Goal: Navigation & Orientation: Understand site structure

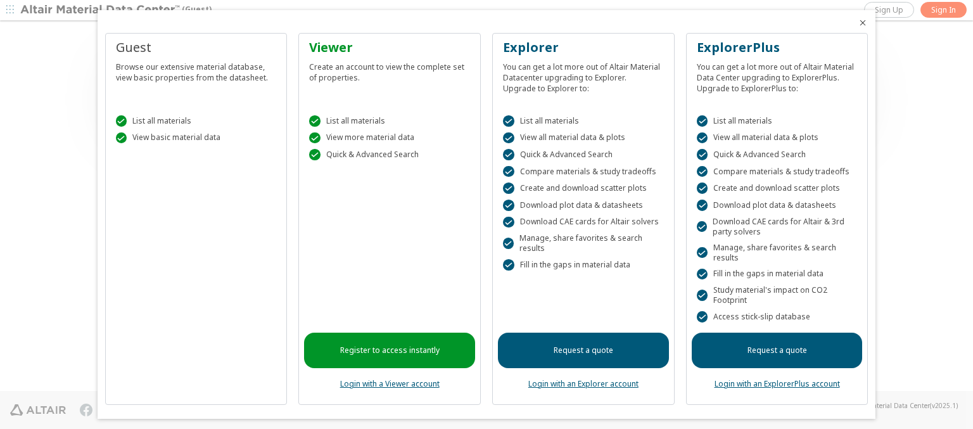
click at [857, 23] on icon "Close" at bounding box center [862, 23] width 10 height 10
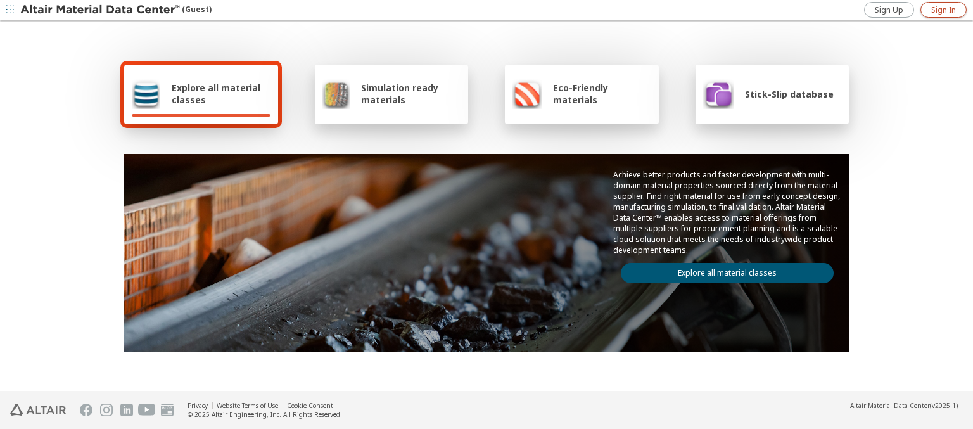
click at [943, 9] on span "Sign In" at bounding box center [943, 10] width 25 height 10
click at [101, 10] on img at bounding box center [100, 10] width 161 height 13
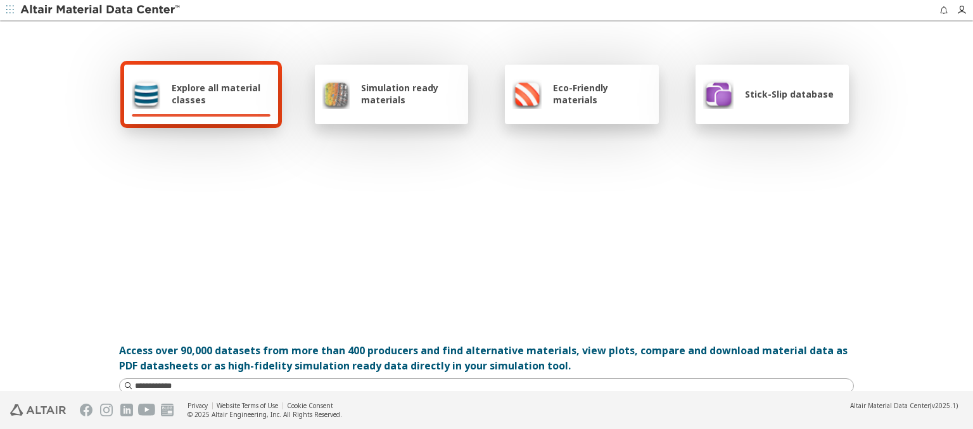
click at [216, 94] on span "Explore all material classes" at bounding box center [221, 94] width 99 height 24
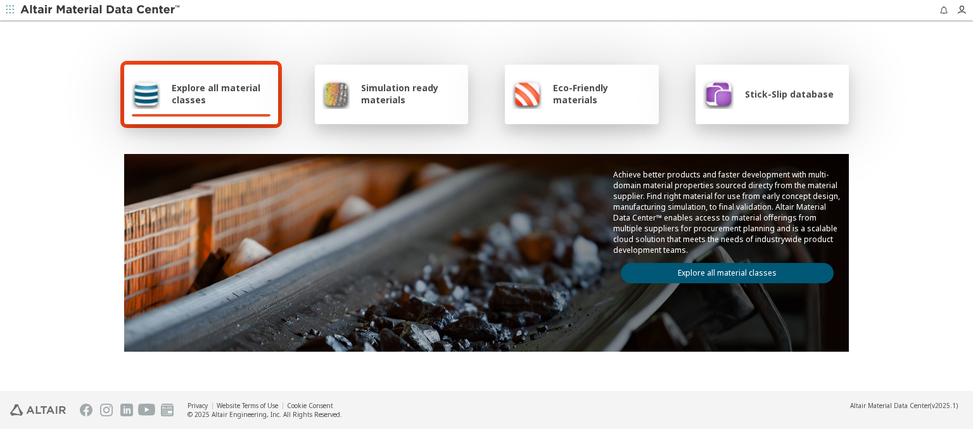
click at [722, 270] on link "Explore all material classes" at bounding box center [726, 273] width 213 height 20
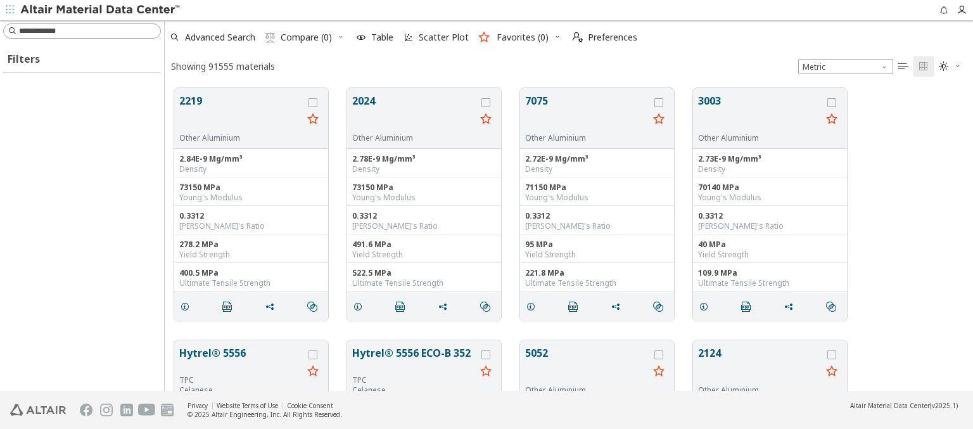
scroll to position [303, 798]
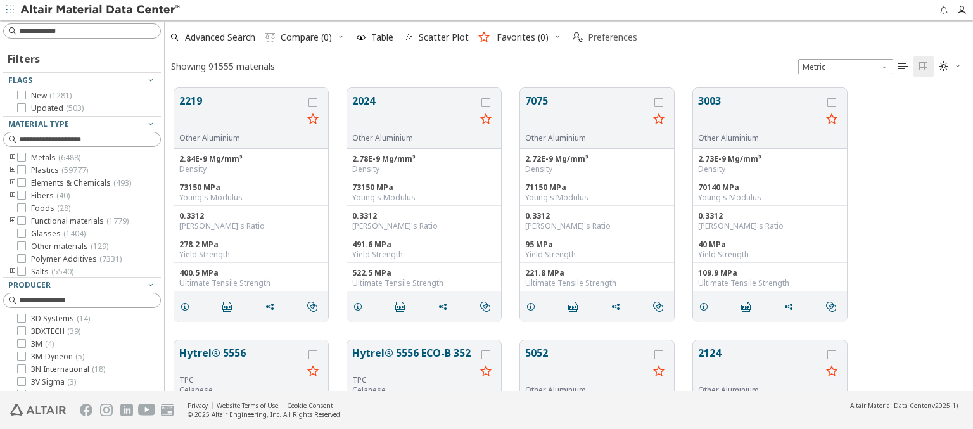
click at [601, 37] on span "Preferences" at bounding box center [612, 37] width 49 height 9
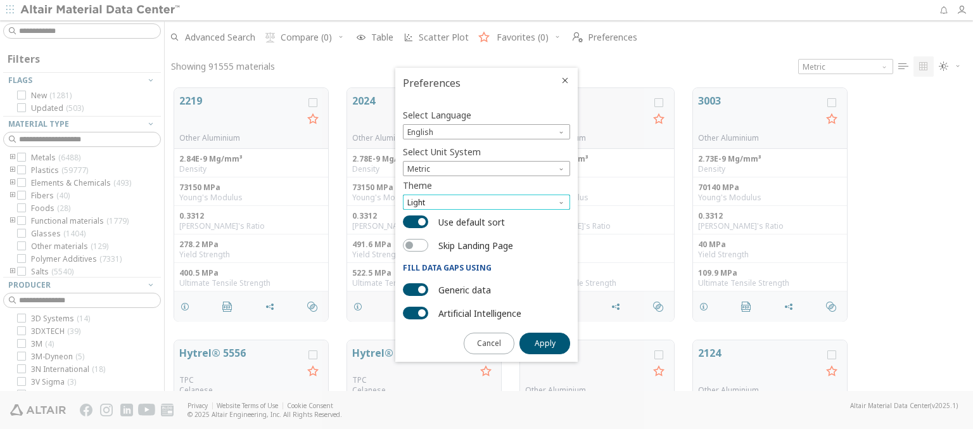
click at [486, 202] on span "Light" at bounding box center [486, 201] width 167 height 15
click at [417, 248] on span "Dark" at bounding box center [416, 248] width 17 height 10
click at [545, 342] on span "Apply" at bounding box center [544, 343] width 21 height 10
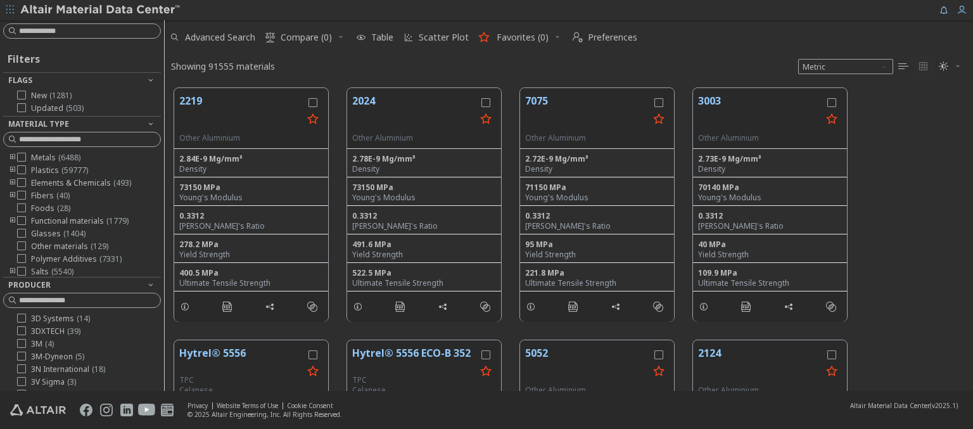
click at [101, 10] on img at bounding box center [100, 10] width 161 height 13
